Goal: Task Accomplishment & Management: Manage account settings

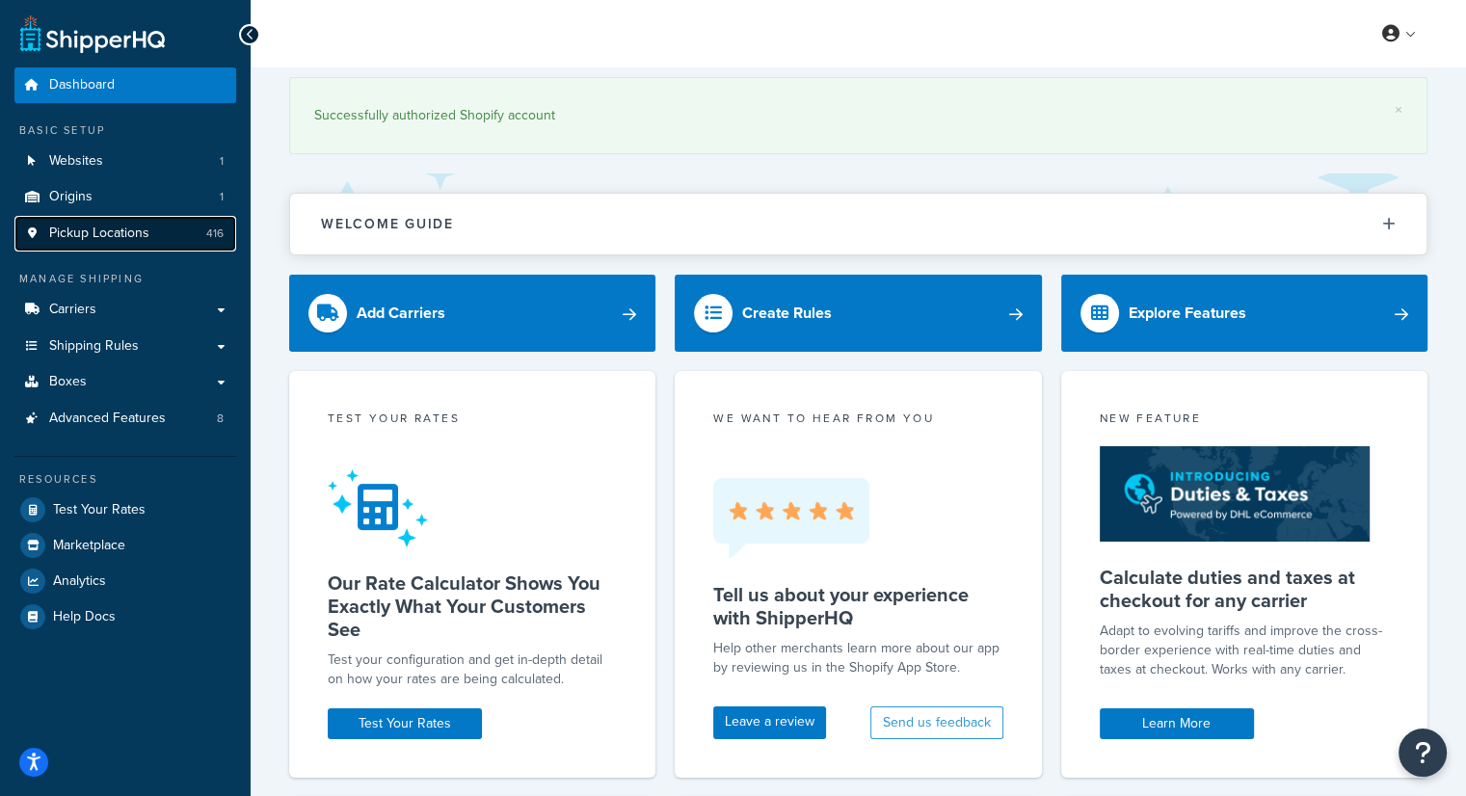
click at [107, 239] on span "Pickup Locations" at bounding box center [99, 234] width 100 height 16
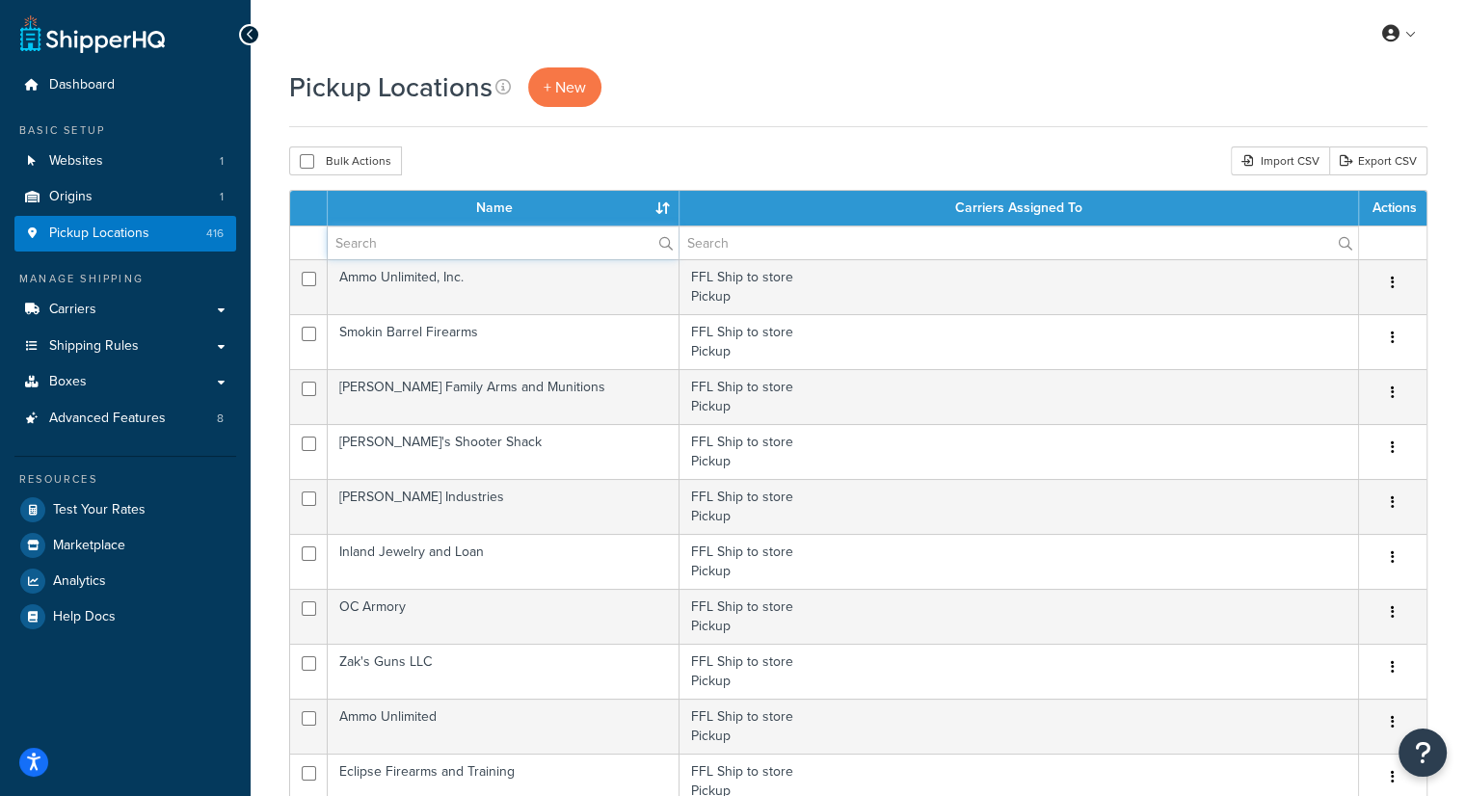
click at [470, 245] on input "text" at bounding box center [503, 242] width 351 height 33
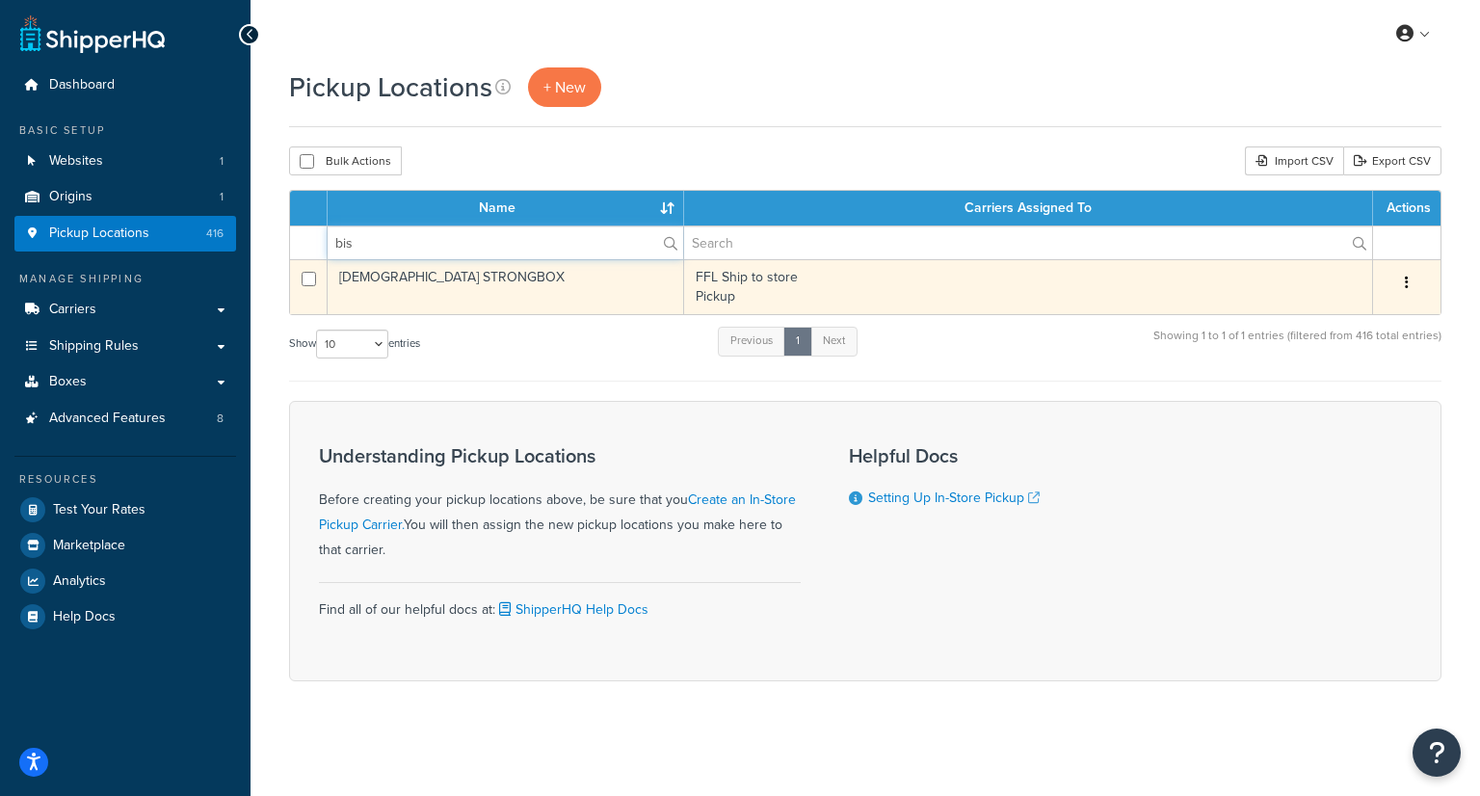
type input "bis"
click at [466, 279] on td "[DEMOGRAPHIC_DATA] STRONGBOX" at bounding box center [506, 286] width 357 height 55
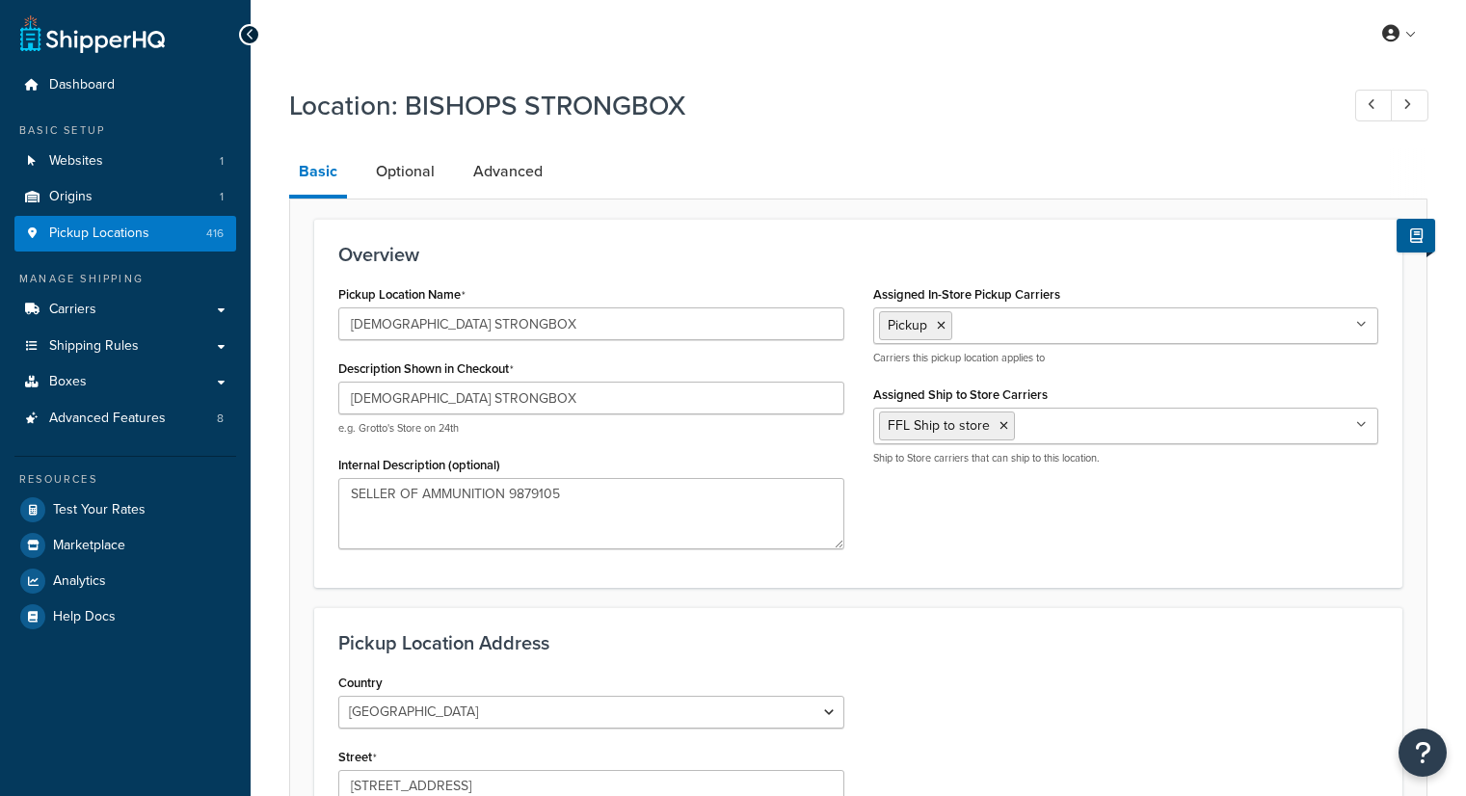
select select "32"
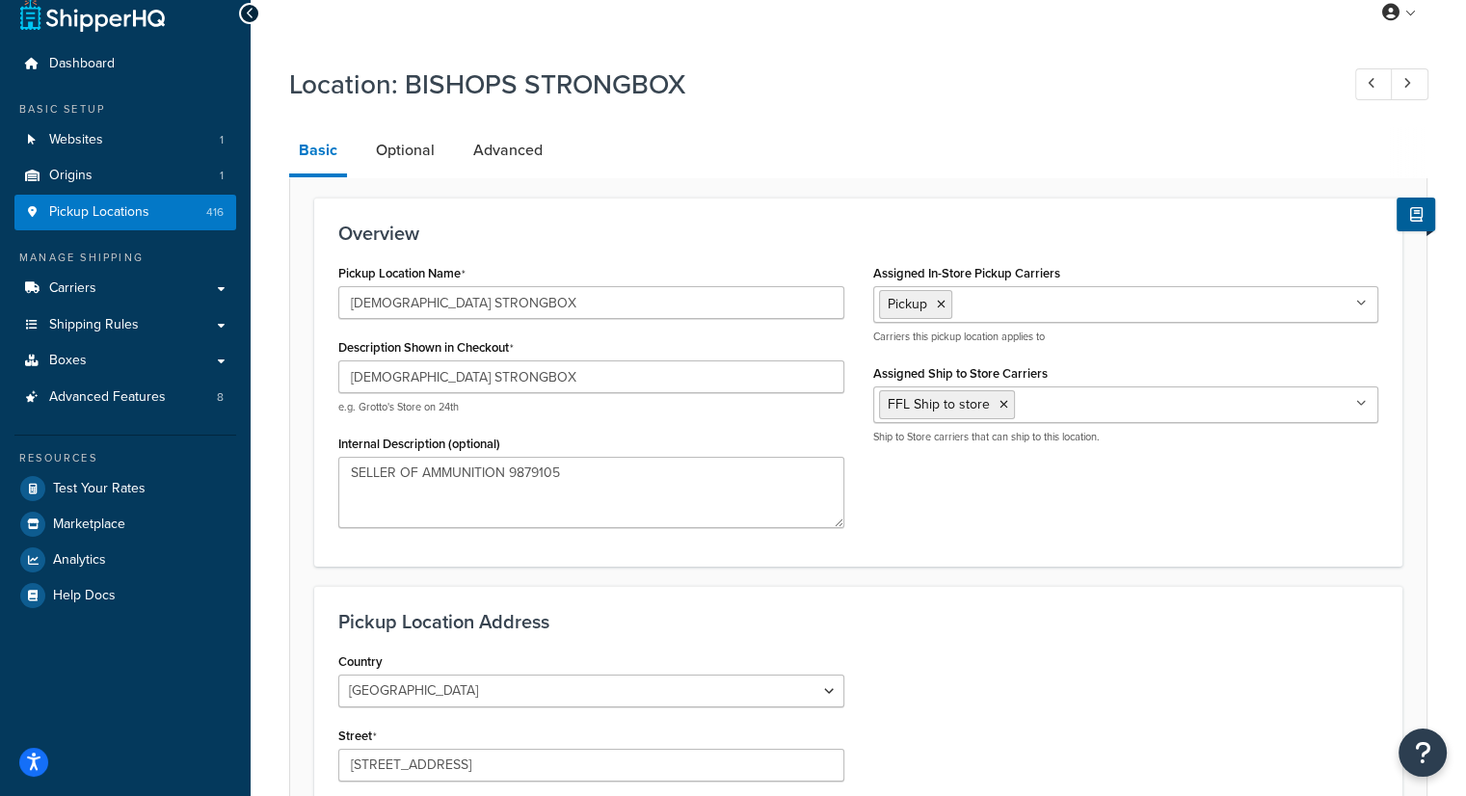
scroll to position [19, 0]
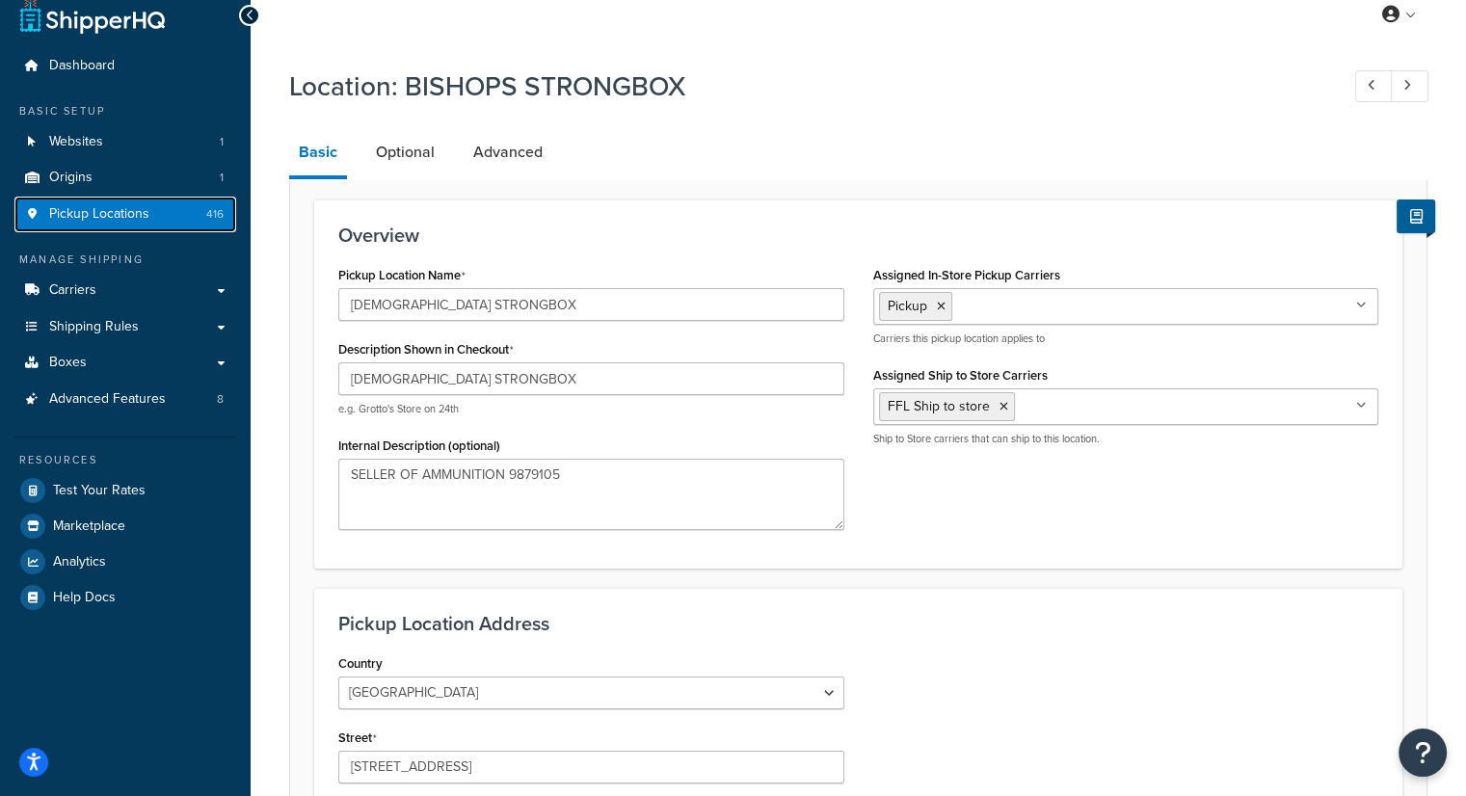
click at [98, 218] on span "Pickup Locations" at bounding box center [99, 214] width 100 height 16
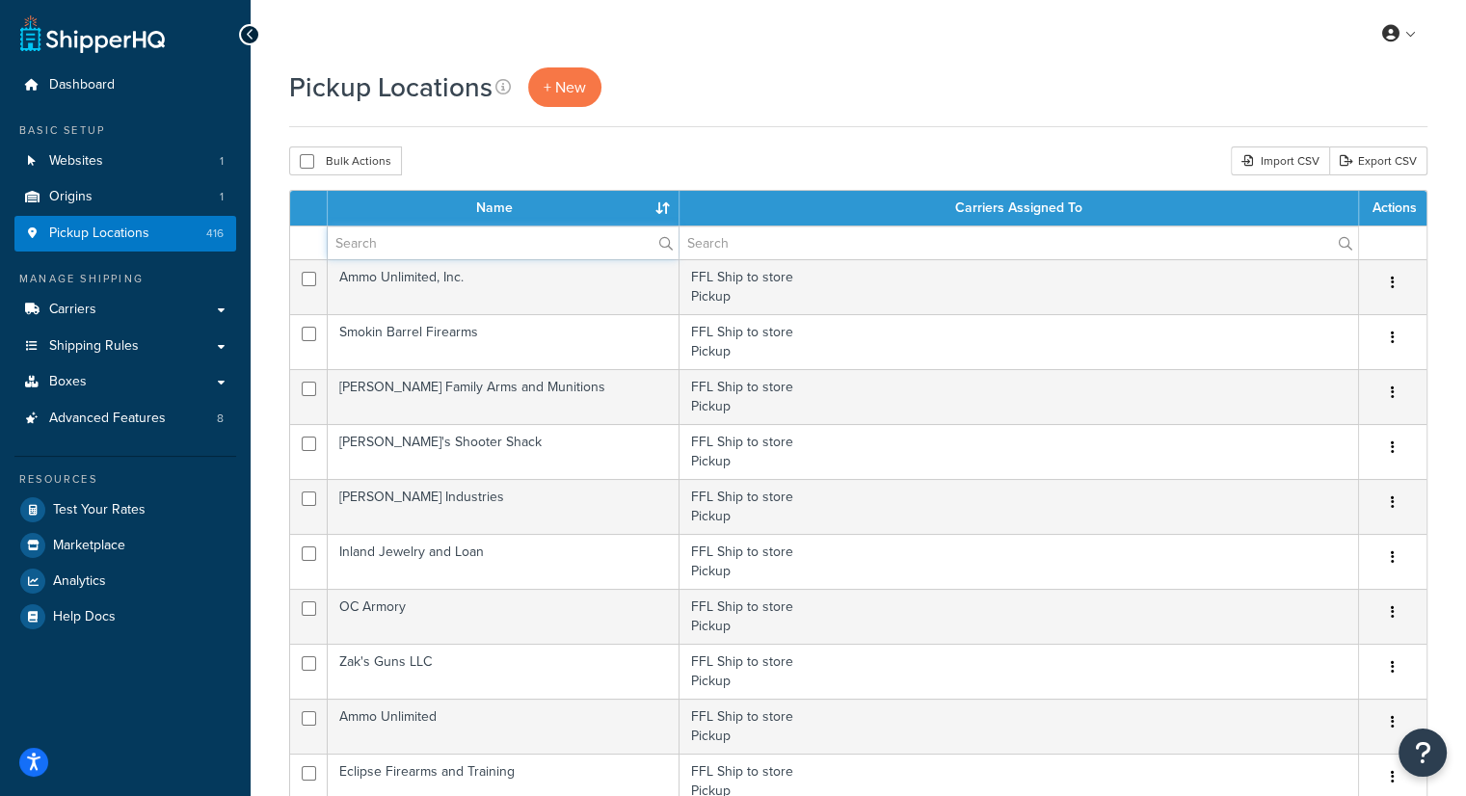
click at [412, 235] on input "text" at bounding box center [503, 242] width 351 height 33
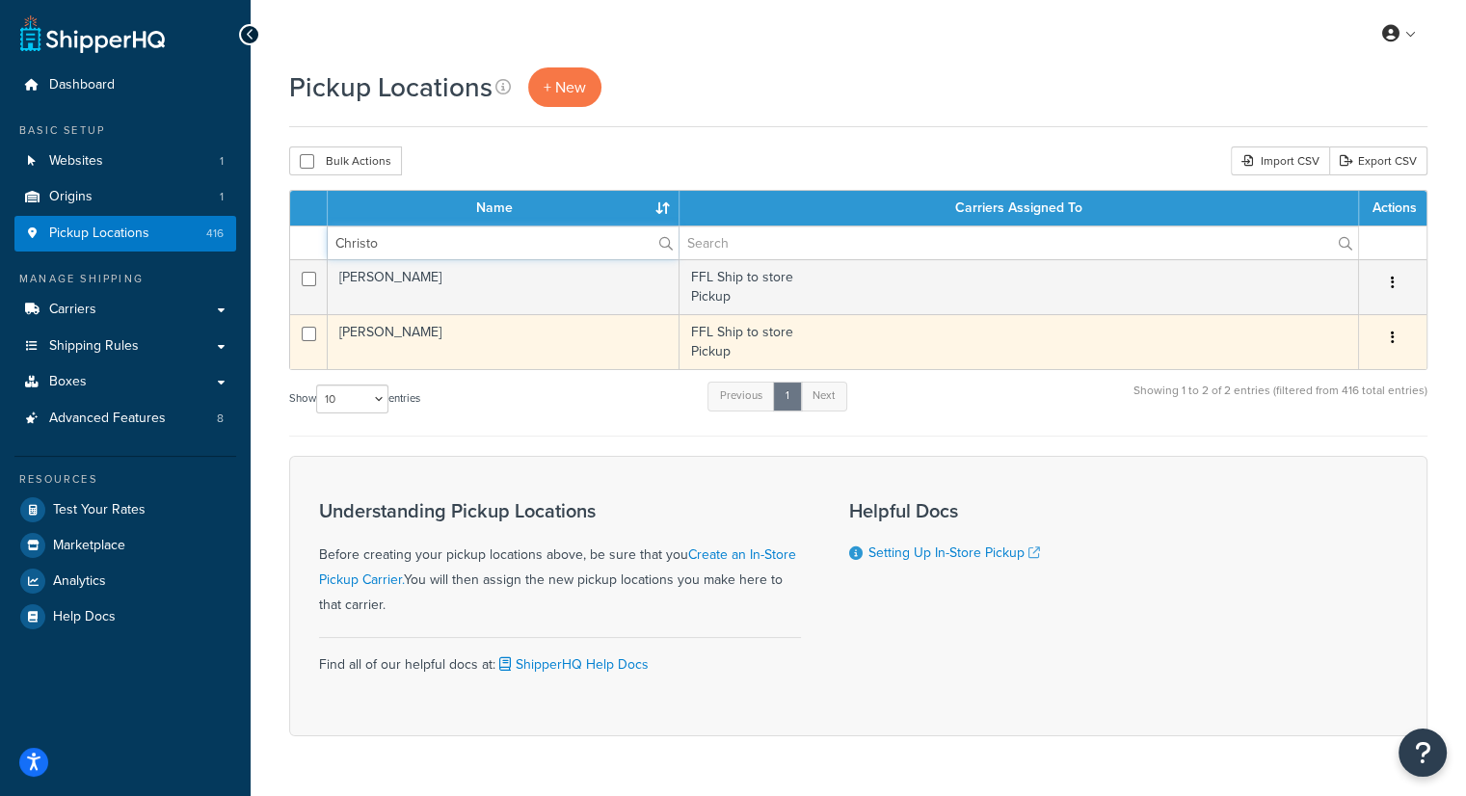
type input "Christo"
click at [439, 343] on td "CHRISTOPHER R MOORE" at bounding box center [504, 341] width 352 height 55
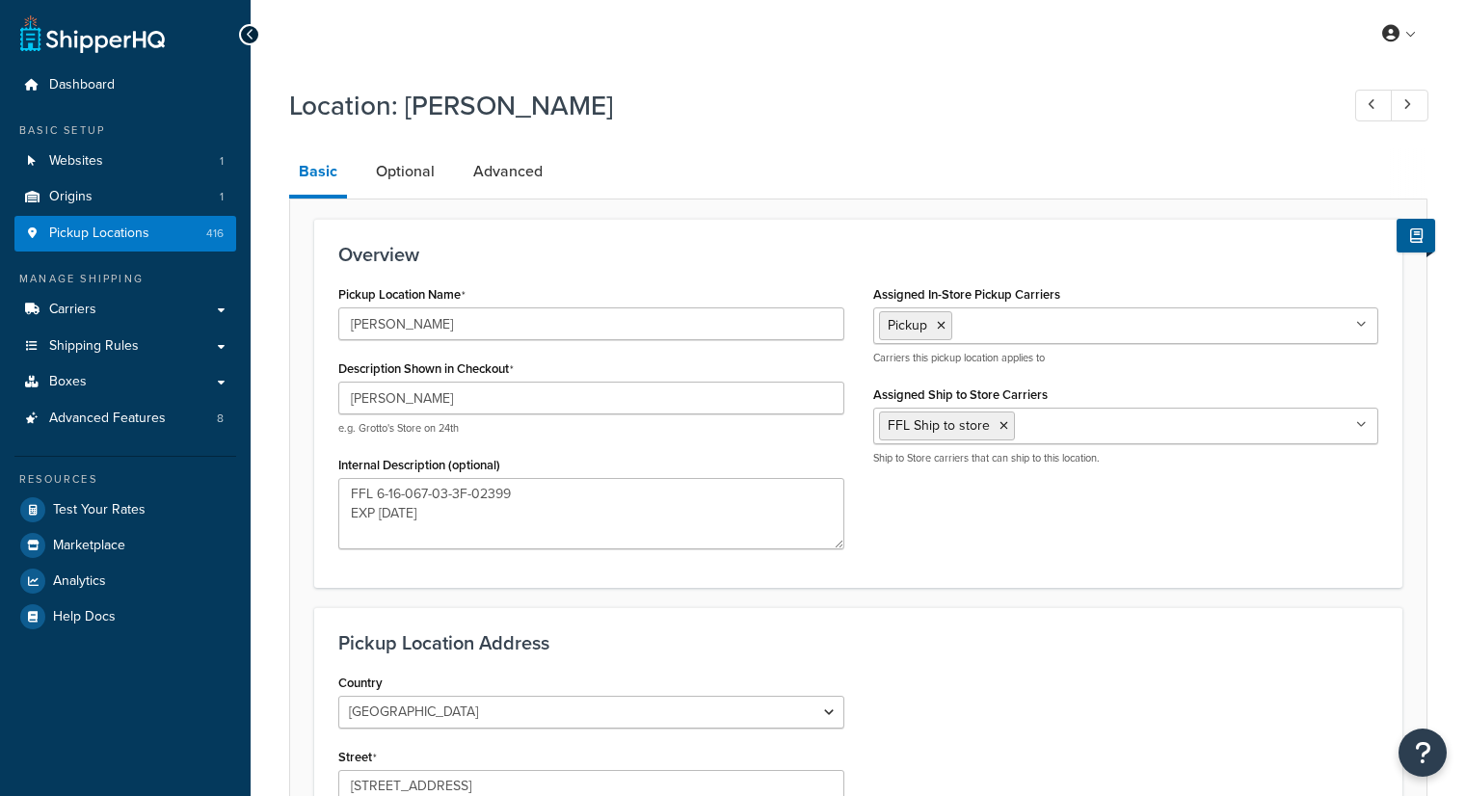
select select "32"
click at [120, 230] on span "Pickup Locations" at bounding box center [99, 234] width 100 height 16
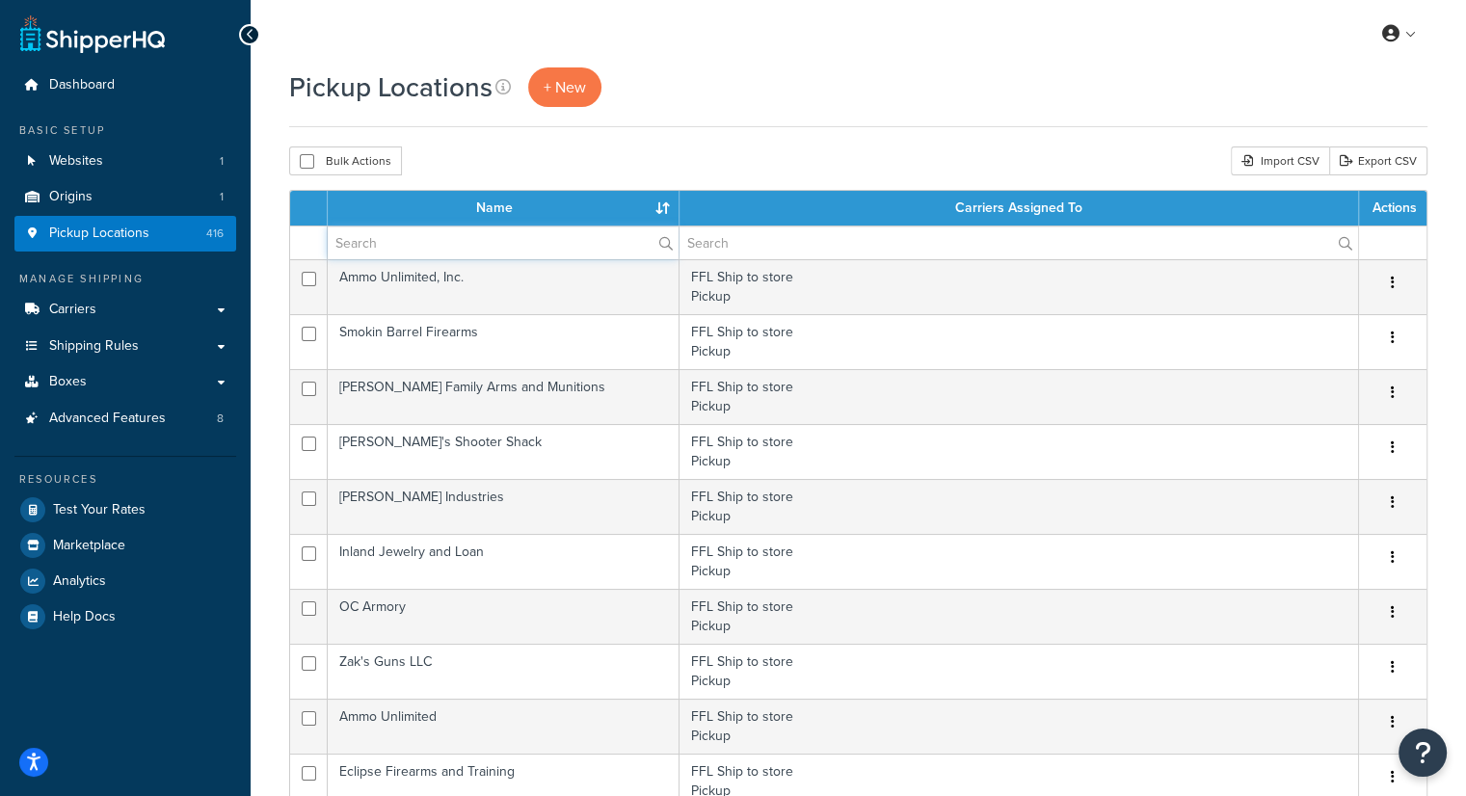
click at [440, 243] on input "text" at bounding box center [503, 242] width 351 height 33
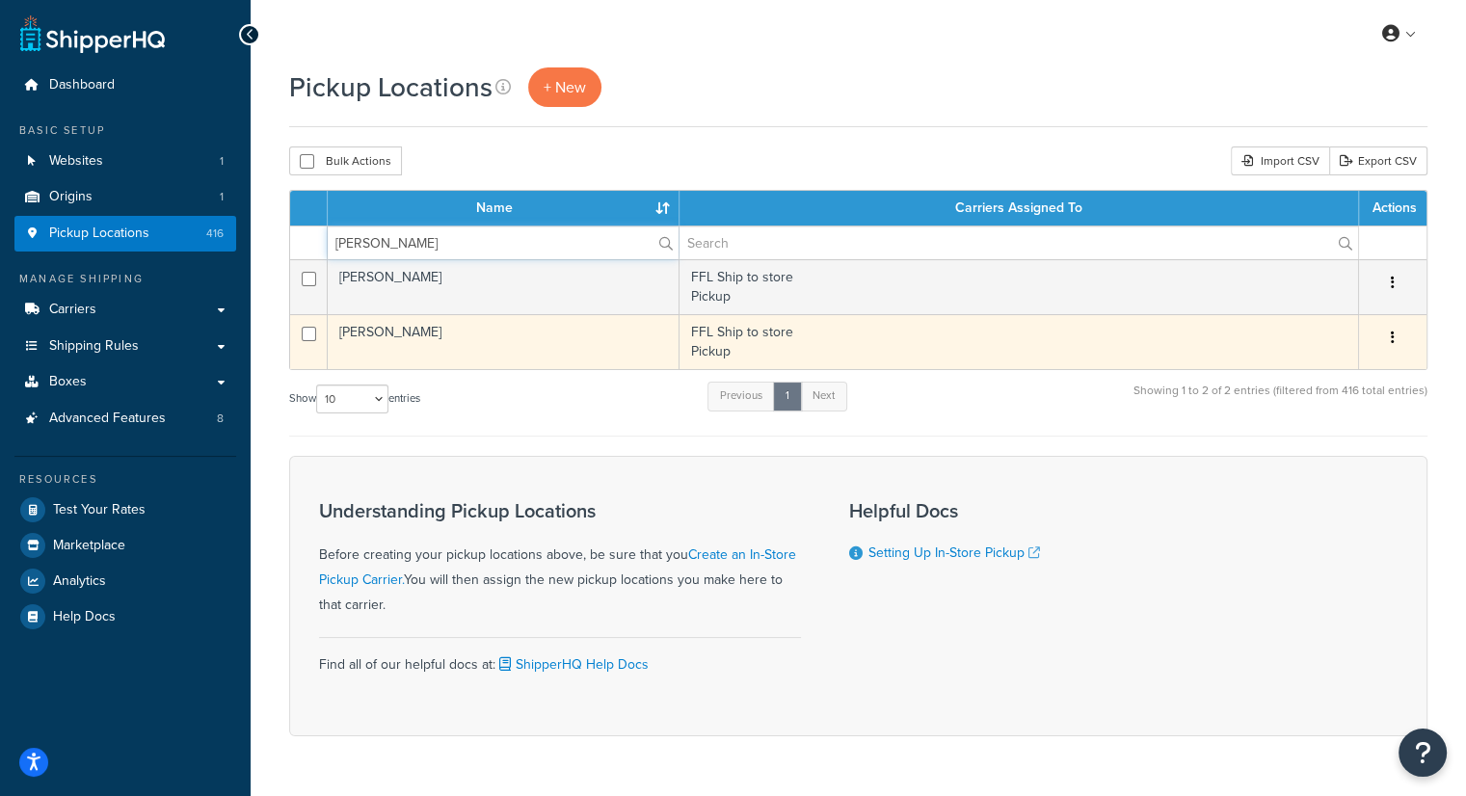
type input "chris"
click at [432, 336] on td "CHRISTOPHER R MOORE" at bounding box center [504, 341] width 352 height 55
click at [1388, 334] on button "button" at bounding box center [1392, 338] width 27 height 31
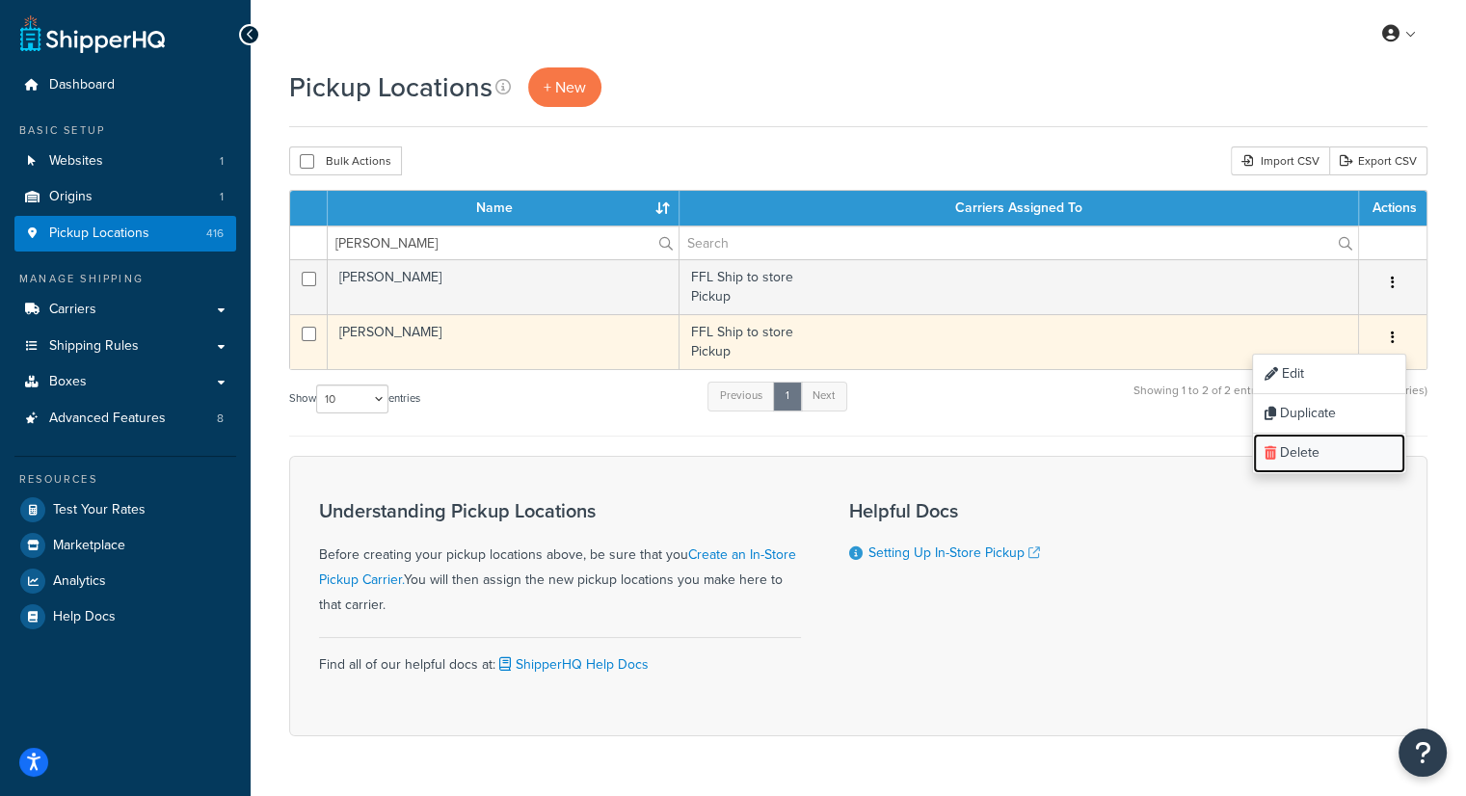
click at [1327, 446] on link "Delete" at bounding box center [1329, 454] width 152 height 40
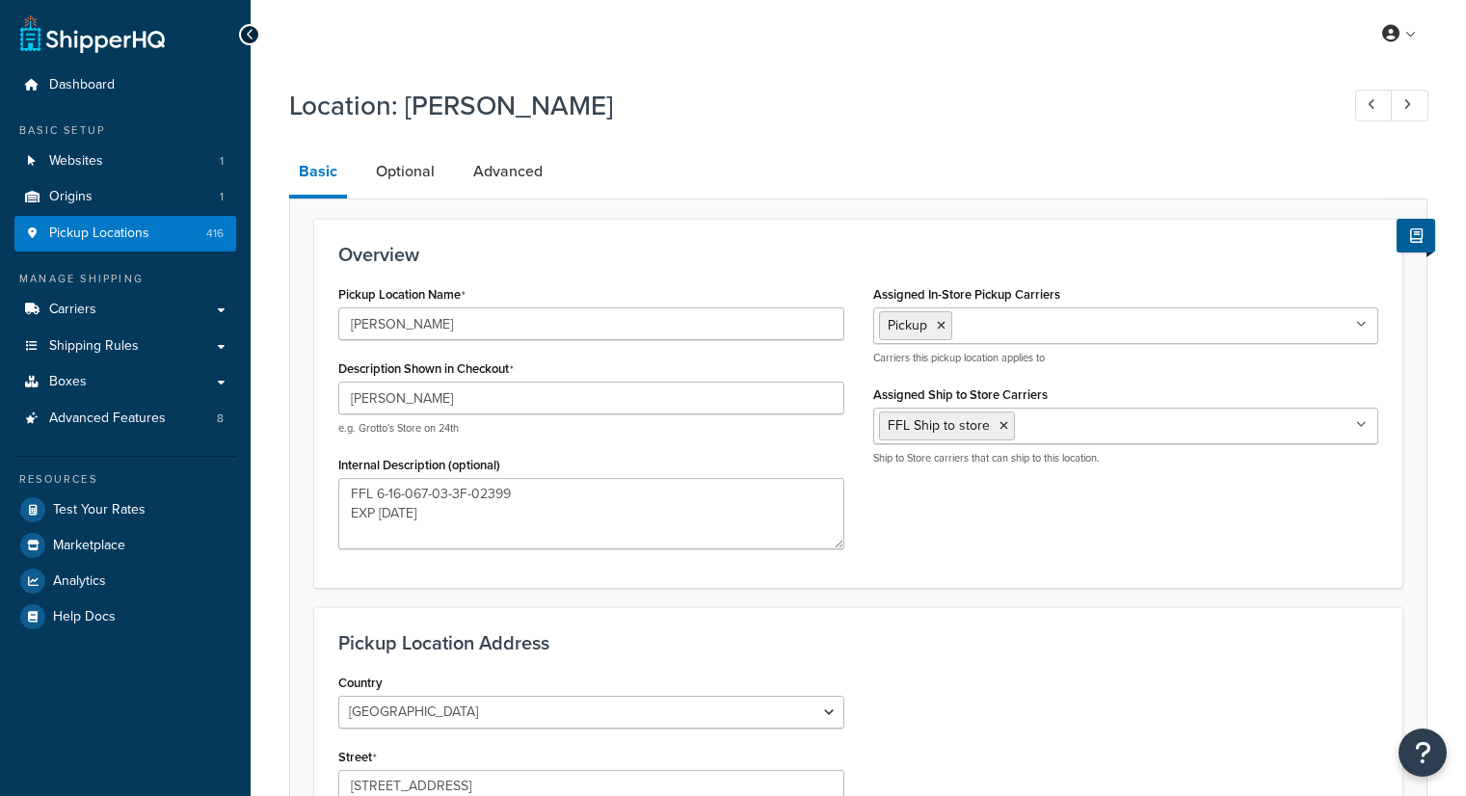
select select "32"
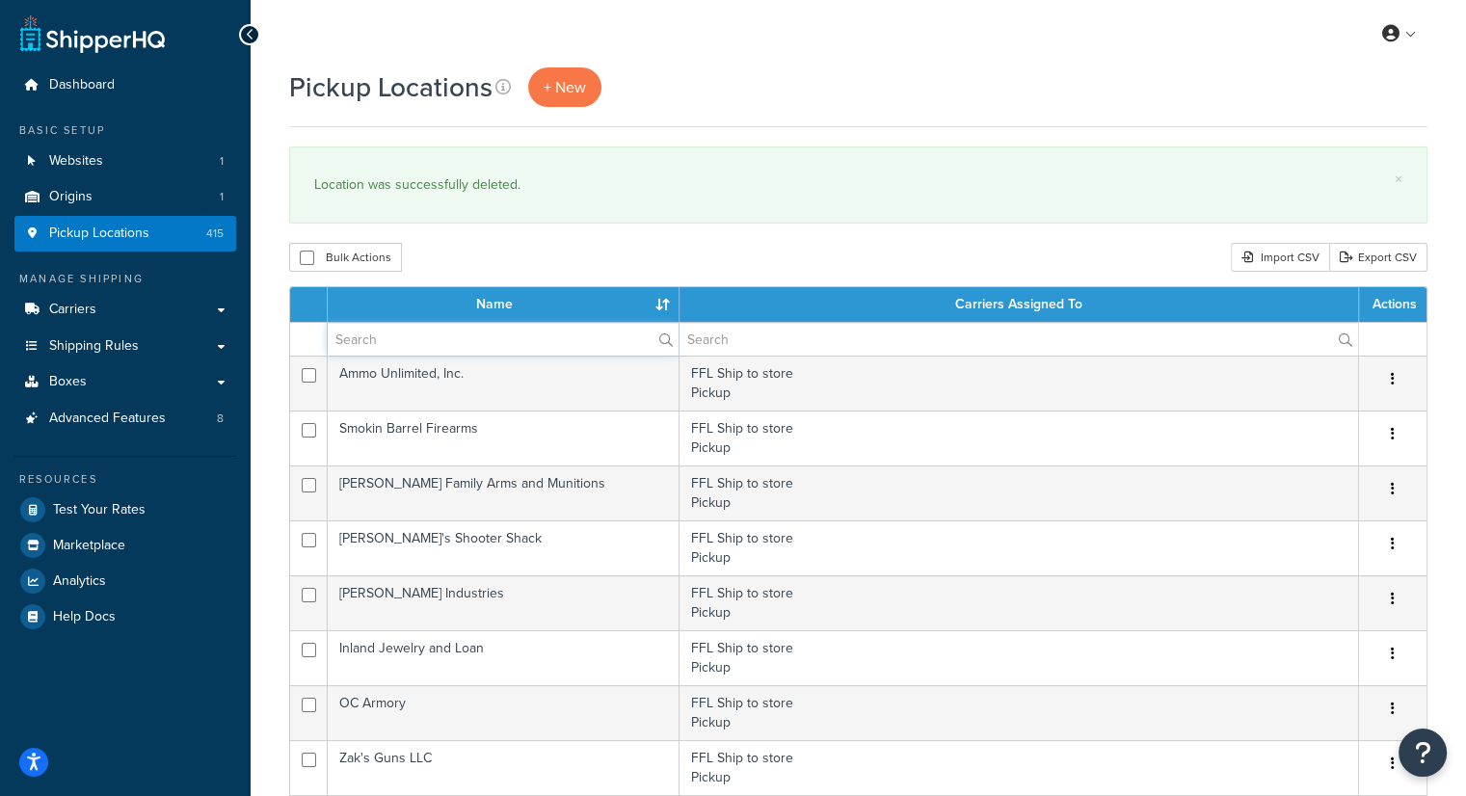
click at [397, 339] on input "text" at bounding box center [503, 339] width 351 height 33
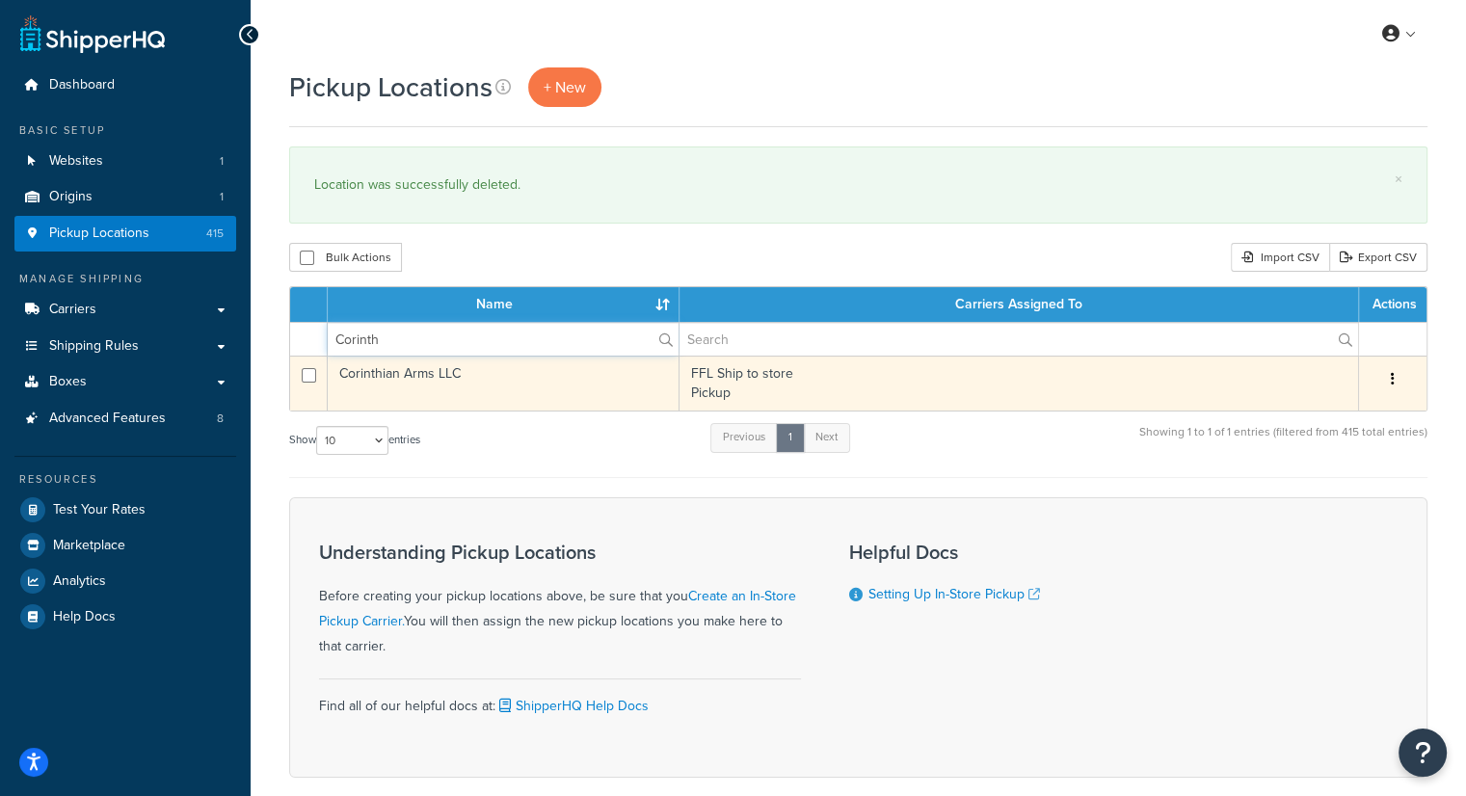
type input "Corinth"
click at [409, 393] on td "Corinthian Arms LLC" at bounding box center [504, 383] width 352 height 55
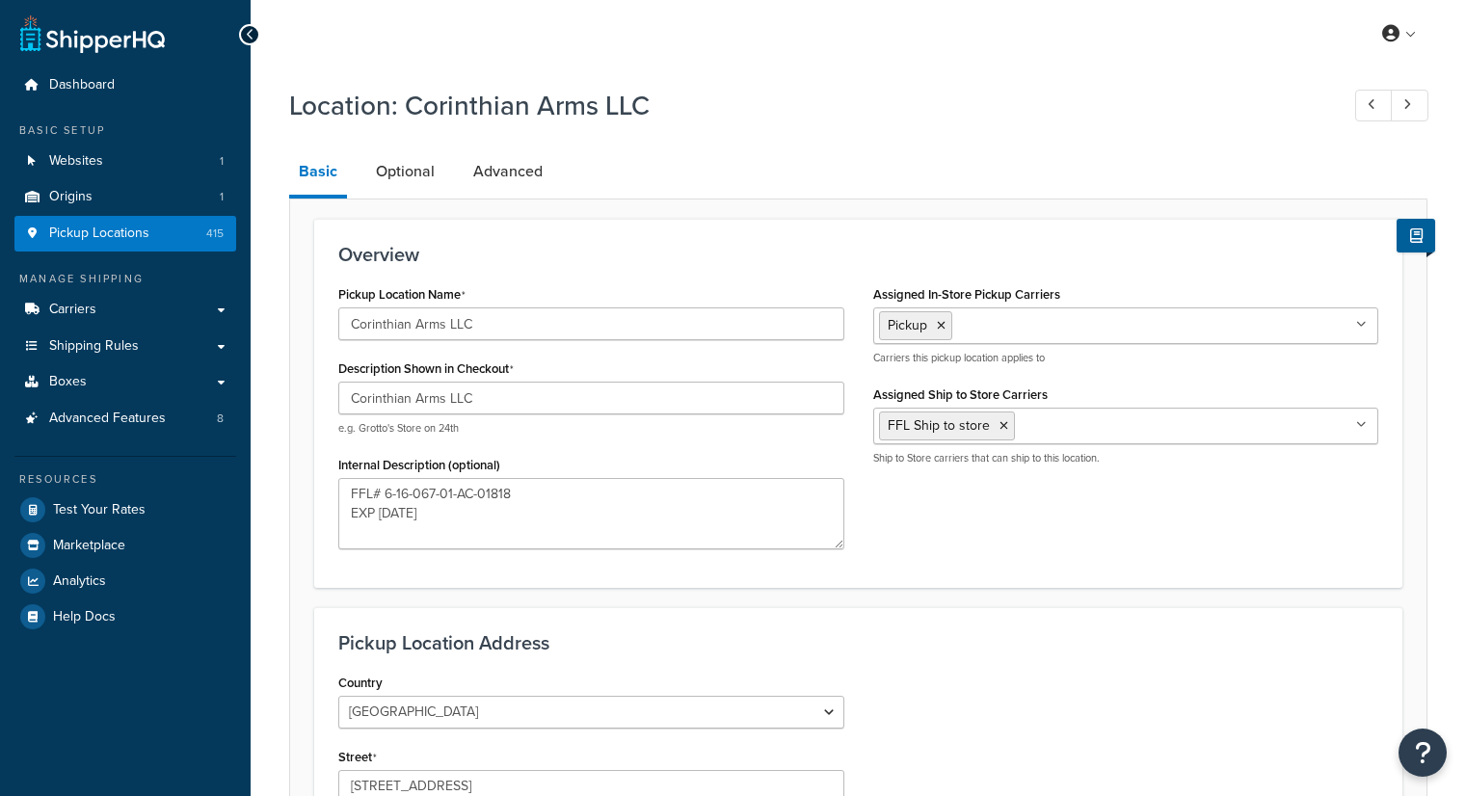
select select "32"
